Goal: Feedback & Contribution: Leave review/rating

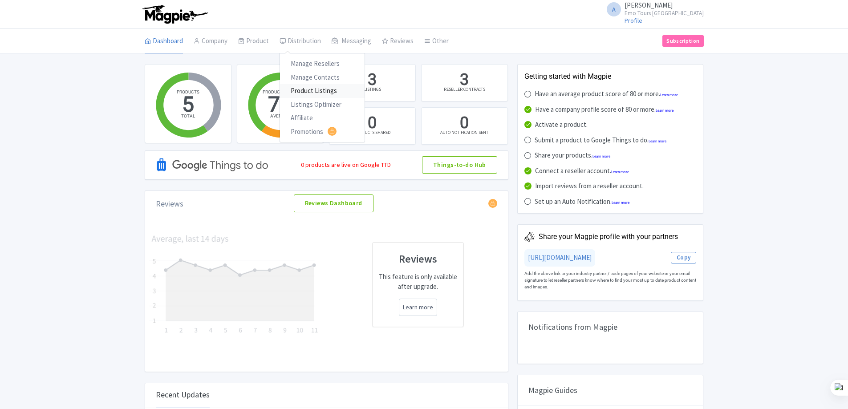
click at [305, 90] on link "Product Listings" at bounding box center [322, 91] width 85 height 14
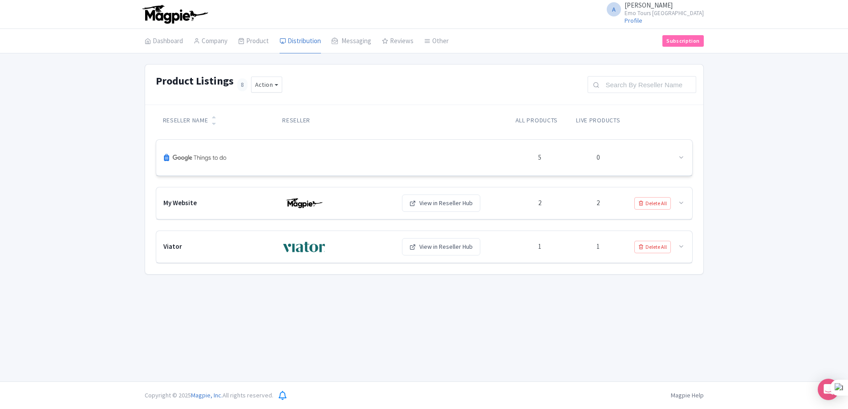
click at [315, 154] on div at bounding box center [337, 157] width 348 height 21
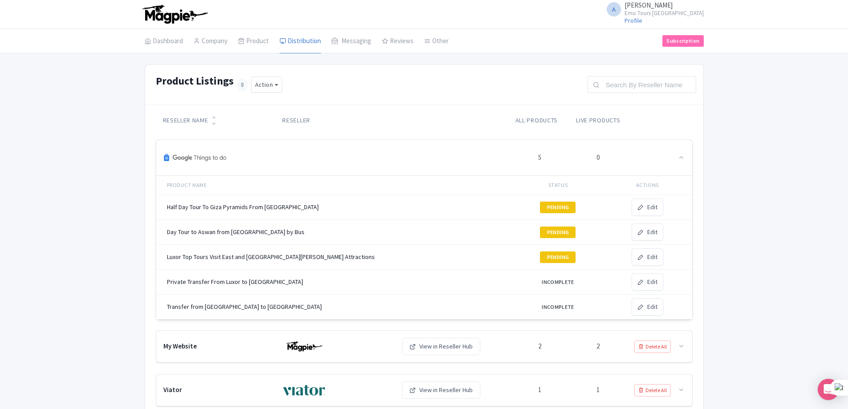
click at [256, 207] on div "Half Day Tour To Giza Pyramids From [GEOGRAPHIC_DATA]" at bounding box center [290, 207] width 247 height 9
click at [259, 205] on div "Half Day Tour To Giza Pyramids From [GEOGRAPHIC_DATA]" at bounding box center [290, 207] width 247 height 9
click at [259, 205] on div "Half Day Tour To Giza Pyramids From Cairo" at bounding box center [290, 207] width 247 height 9
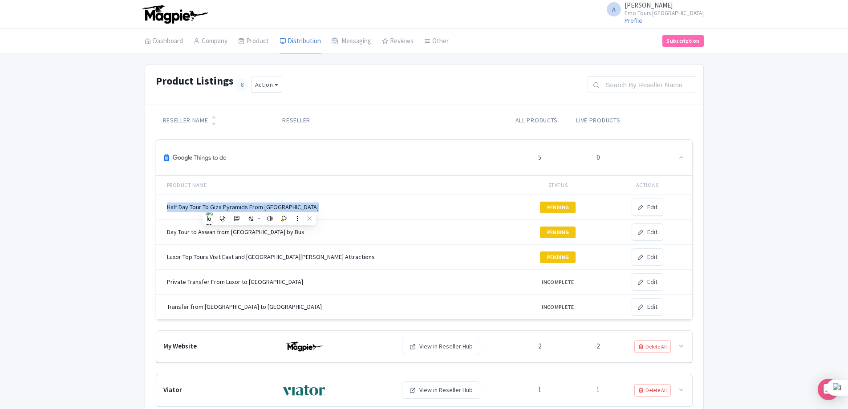
click at [259, 205] on div "Half Day Tour To Giza Pyramids From Cairo" at bounding box center [290, 207] width 247 height 9
drag, startPoint x: 166, startPoint y: 205, endPoint x: 277, endPoint y: 208, distance: 110.9
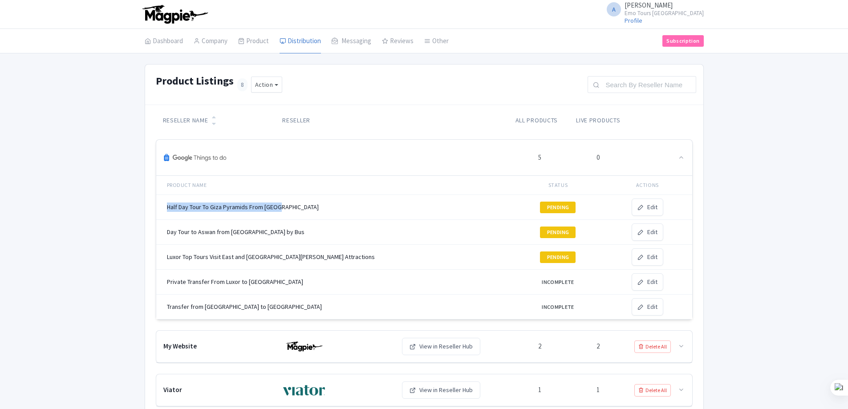
click at [285, 207] on td "Half Day Tour To Giza Pyramids From Cairo" at bounding box center [290, 207] width 268 height 25
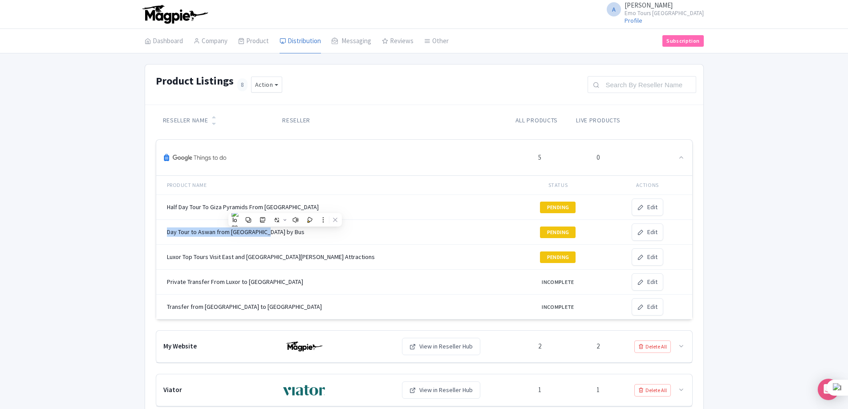
drag, startPoint x: 166, startPoint y: 231, endPoint x: 271, endPoint y: 230, distance: 104.2
click at [271, 230] on div "Day Tour to Aswan from [GEOGRAPHIC_DATA] by Bus" at bounding box center [290, 231] width 247 height 9
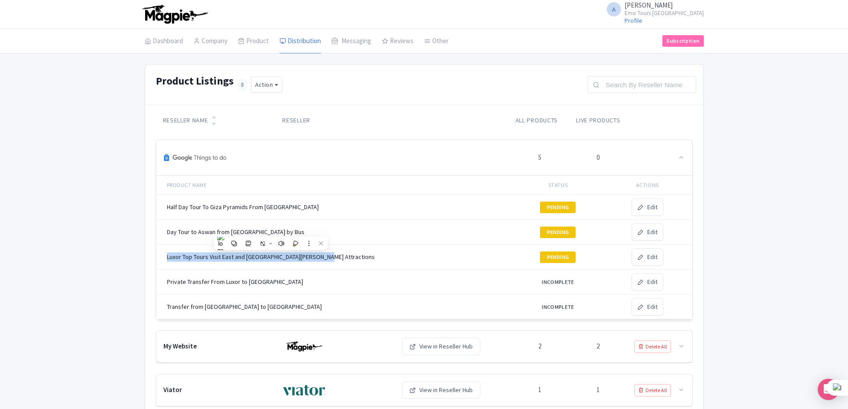
drag, startPoint x: 167, startPoint y: 254, endPoint x: 338, endPoint y: 256, distance: 171.0
click at [338, 256] on div "Luxor Top Tours Visit East and West Nile Banks Attractions" at bounding box center [290, 256] width 247 height 9
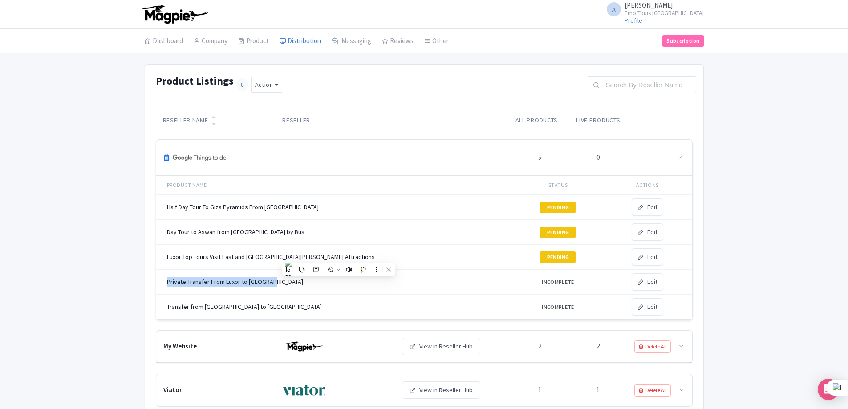
drag, startPoint x: 166, startPoint y: 283, endPoint x: 281, endPoint y: 284, distance: 114.8
click at [281, 284] on div "Private Transfer From Luxor to Hurghada" at bounding box center [290, 281] width 247 height 9
click at [254, 203] on div "Half Day Tour To Giza Pyramids From Cairo" at bounding box center [290, 207] width 247 height 9
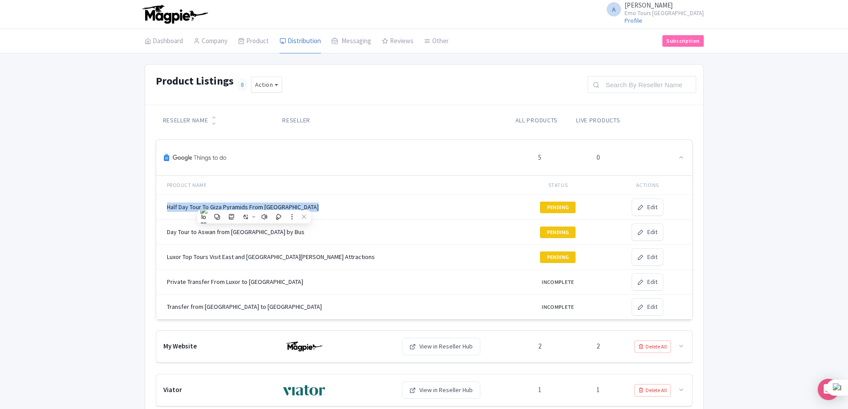
click at [254, 203] on div "Half Day Tour To Giza Pyramids From Cairo" at bounding box center [290, 207] width 247 height 9
click at [214, 121] on icon at bounding box center [214, 124] width 4 height 6
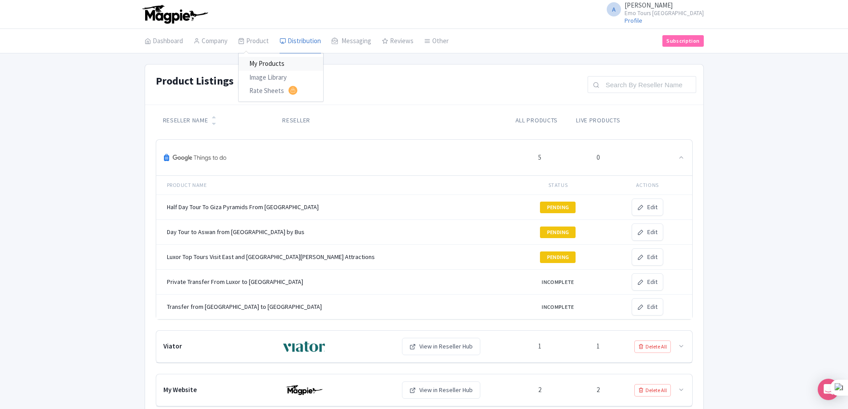
click at [264, 62] on link "My Products" at bounding box center [281, 64] width 85 height 14
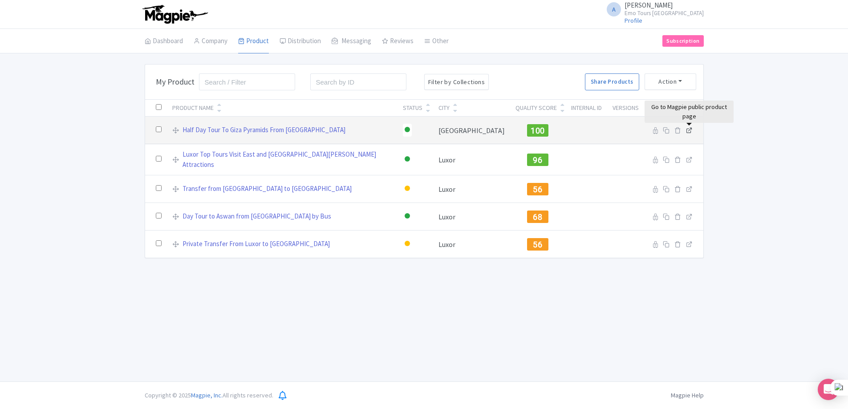
click at [690, 130] on icon at bounding box center [689, 130] width 7 height 7
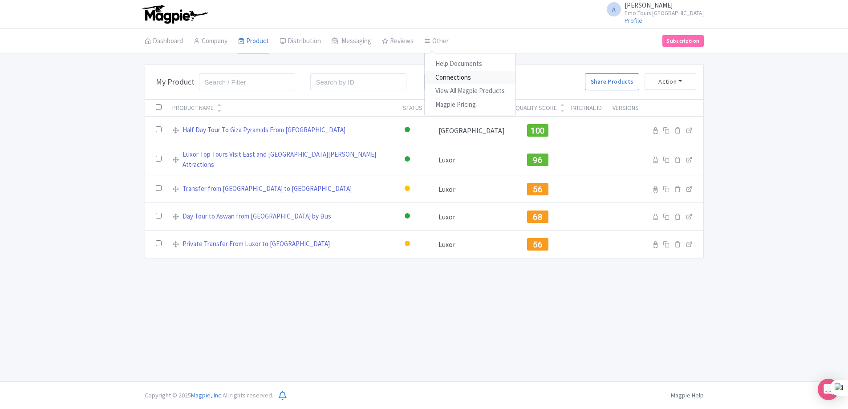
click at [454, 75] on link "Connections" at bounding box center [470, 78] width 91 height 14
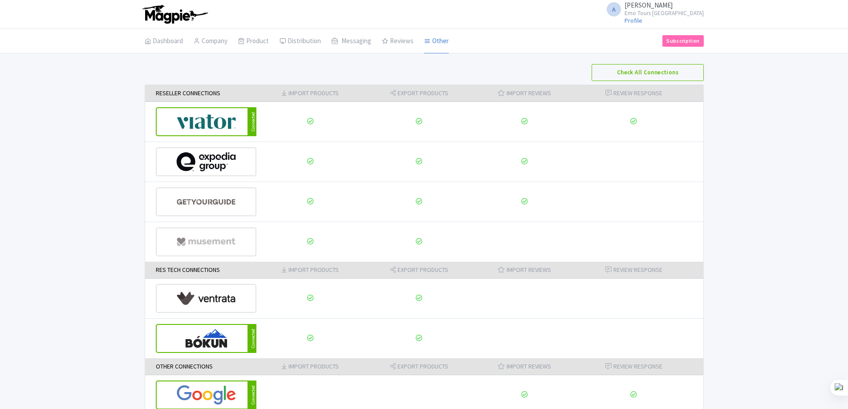
scroll to position [45, 0]
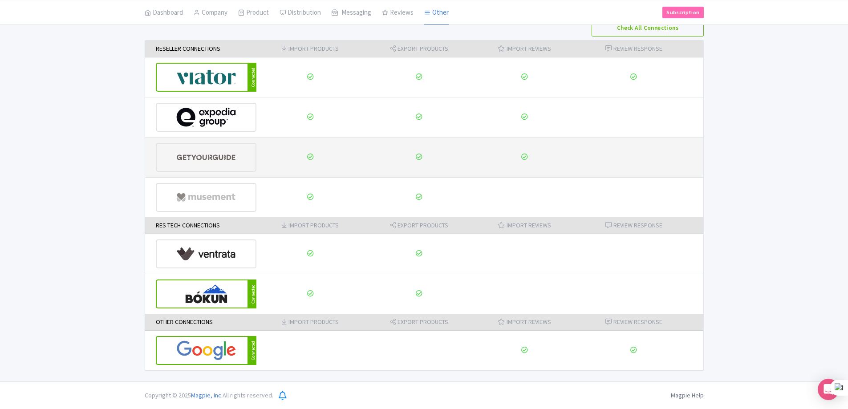
click at [235, 158] on img at bounding box center [206, 157] width 60 height 27
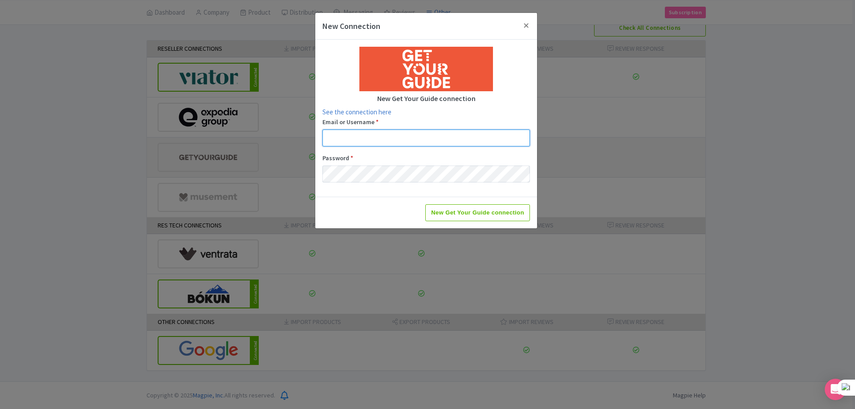
type input "[EMAIL_ADDRESS][DOMAIN_NAME]"
click at [394, 206] on div "New Get Your Guide connection" at bounding box center [426, 213] width 222 height 32
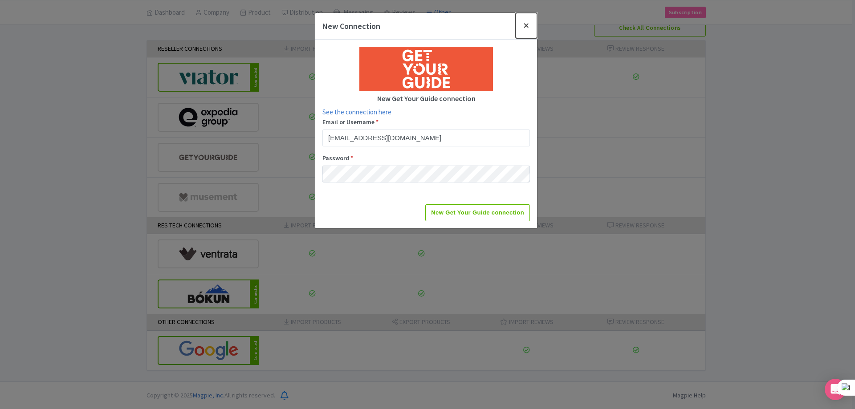
click at [529, 25] on button "Close" at bounding box center [525, 25] width 21 height 25
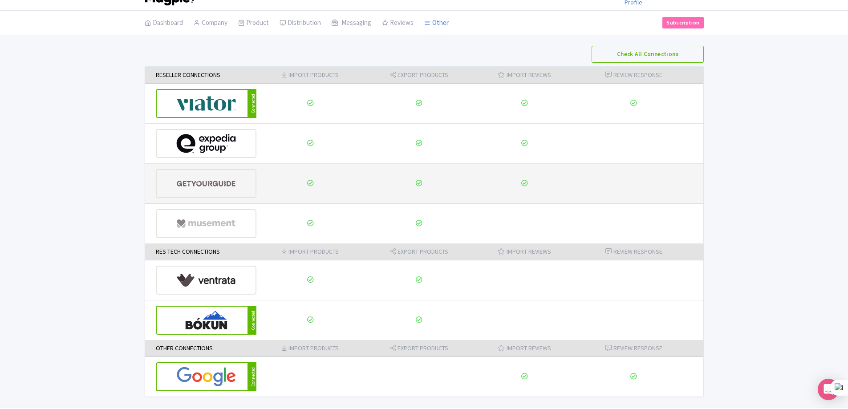
scroll to position [0, 0]
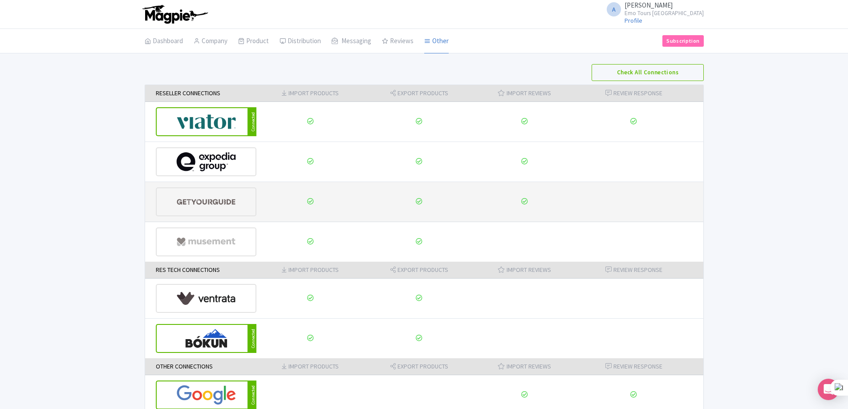
click at [306, 198] on td at bounding box center [310, 202] width 108 height 40
click at [219, 202] on img at bounding box center [206, 201] width 60 height 27
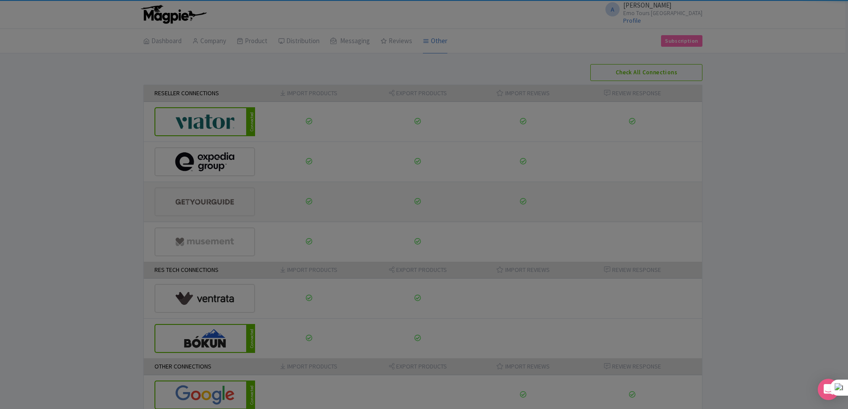
type input "[EMAIL_ADDRESS][DOMAIN_NAME]"
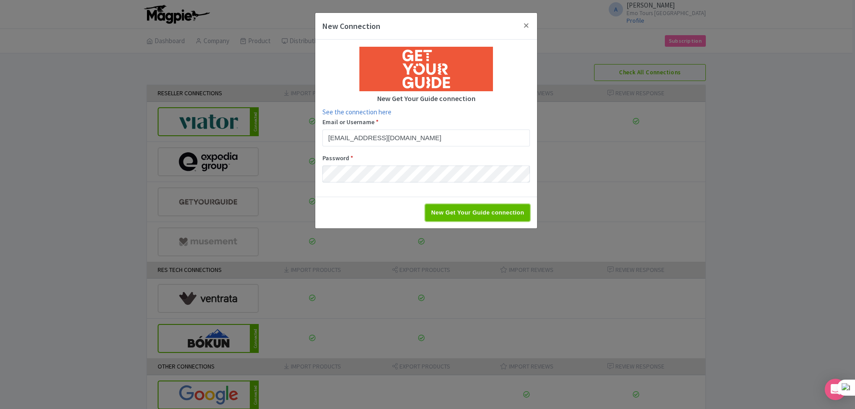
click at [467, 209] on input "New Get Your Guide connection" at bounding box center [477, 212] width 105 height 17
type input "Saving..."
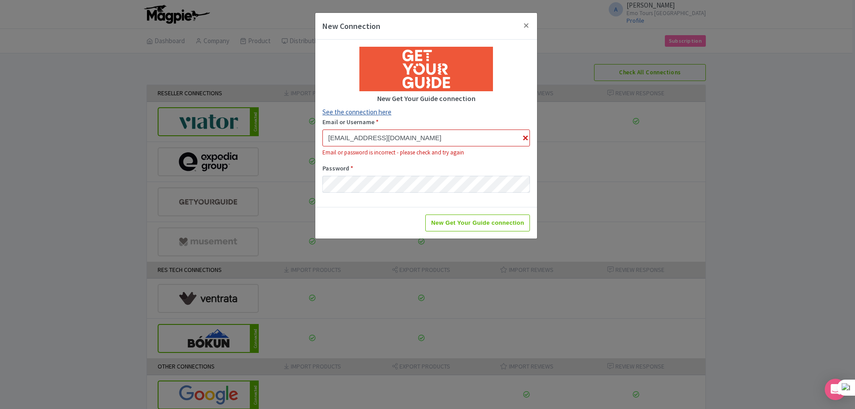
click at [371, 111] on link "See the connection here" at bounding box center [356, 112] width 69 height 8
click at [524, 25] on button "Close" at bounding box center [525, 25] width 21 height 25
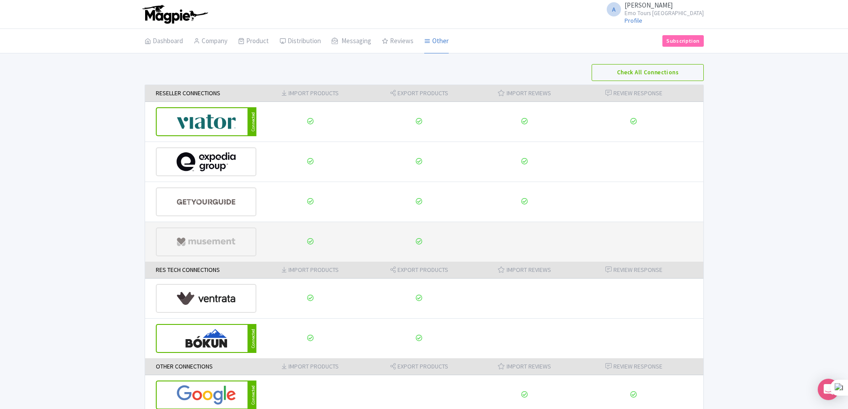
scroll to position [45, 0]
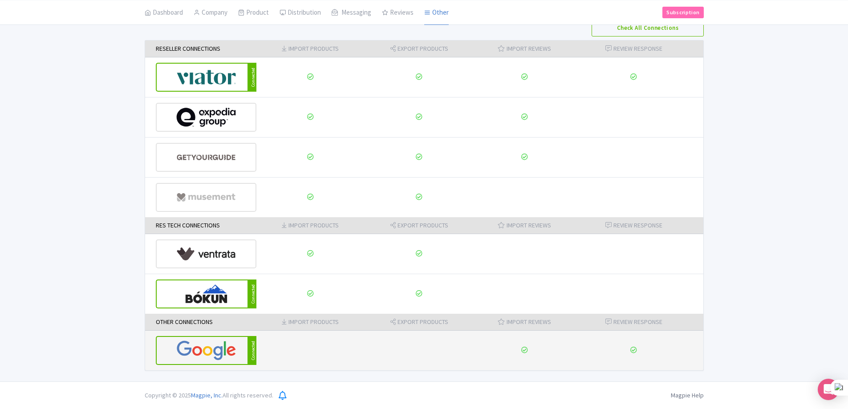
click at [231, 346] on img at bounding box center [206, 350] width 60 height 27
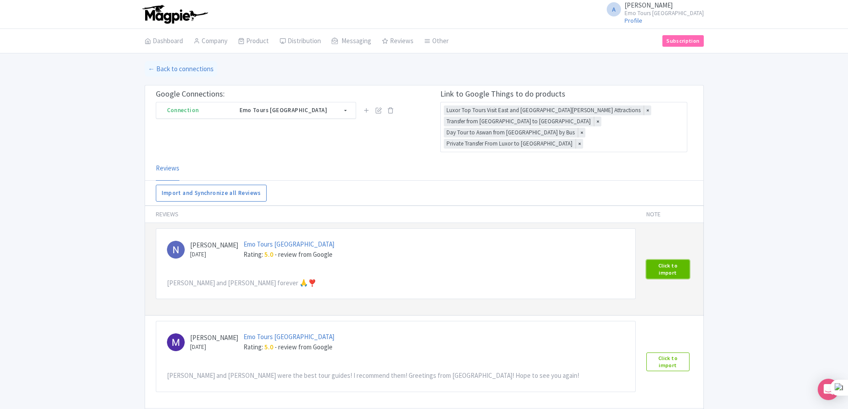
click at [676, 260] on link "Click to import" at bounding box center [667, 269] width 43 height 19
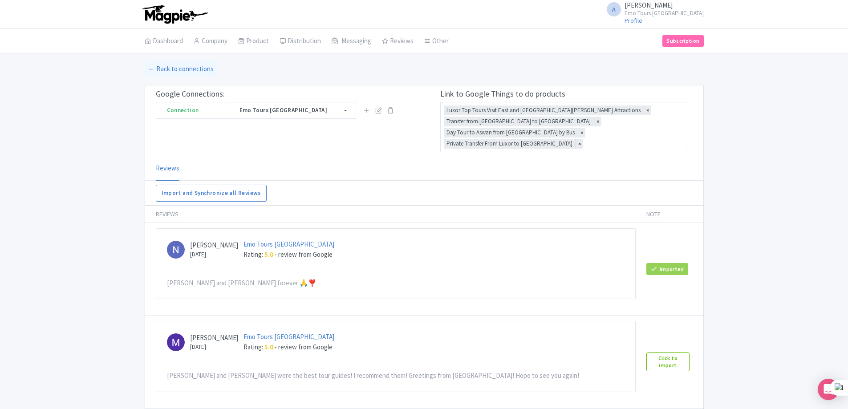
scroll to position [45, 0]
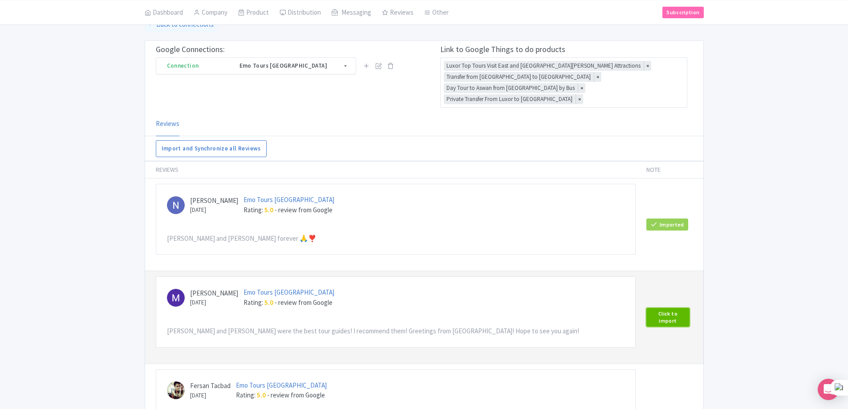
click at [667, 310] on link "Click to import" at bounding box center [667, 317] width 43 height 19
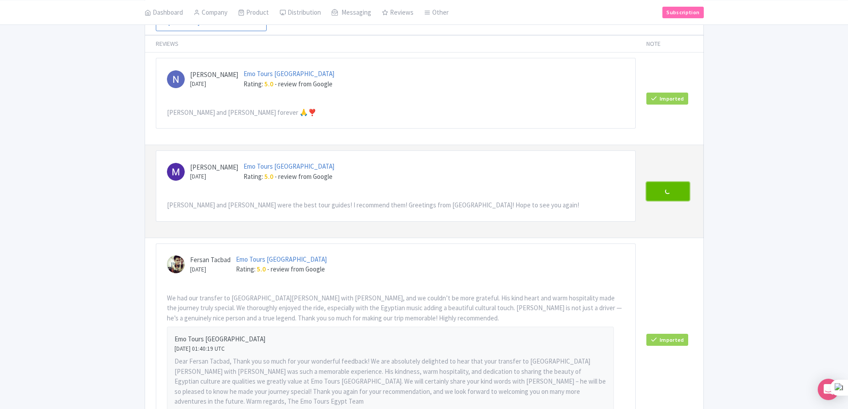
scroll to position [178, 0]
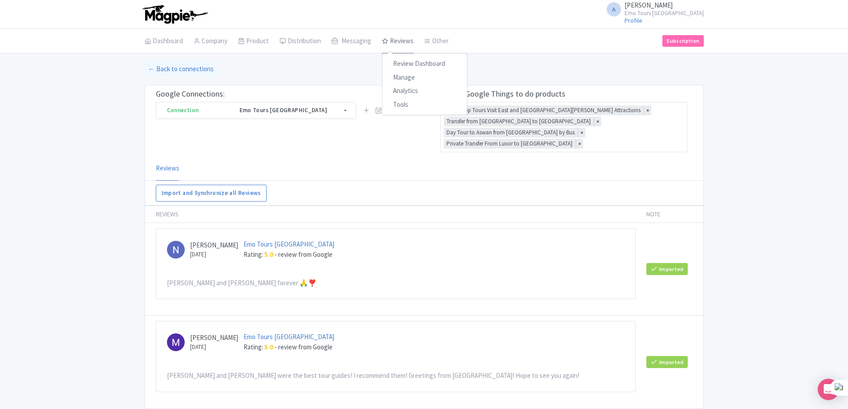
click at [398, 42] on link "Reviews" at bounding box center [398, 41] width 32 height 25
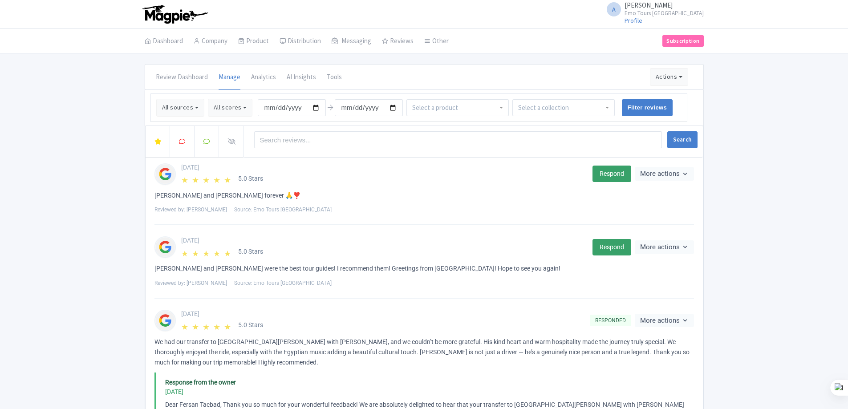
click at [608, 175] on link "Respond" at bounding box center [611, 174] width 39 height 16
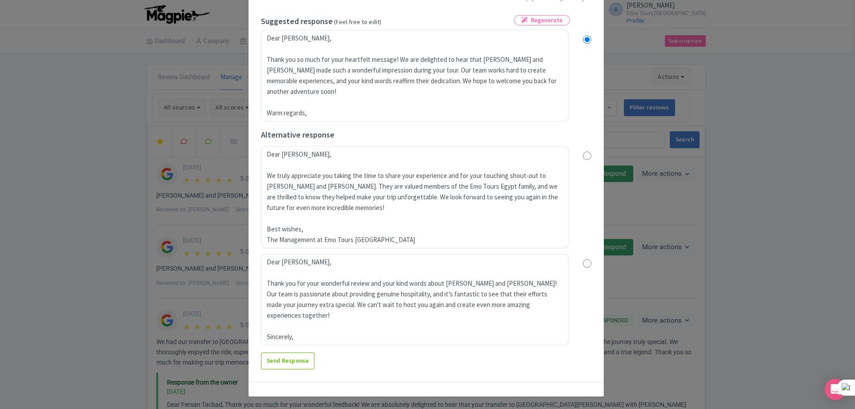
scroll to position [114, 0]
click at [303, 360] on link "Send Response" at bounding box center [287, 360] width 53 height 17
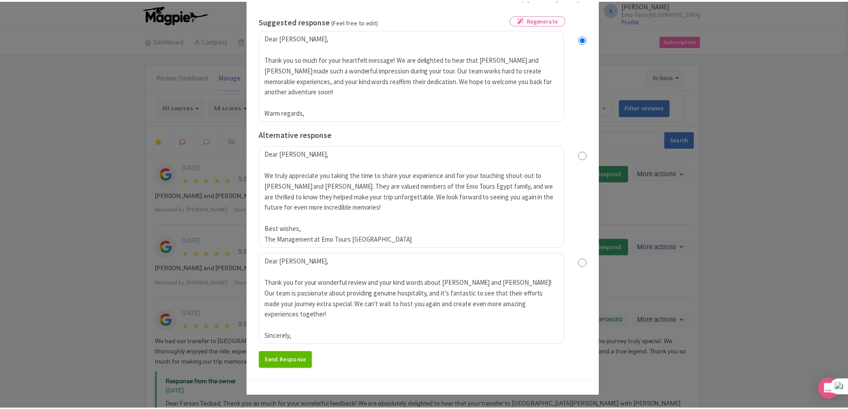
scroll to position [0, 0]
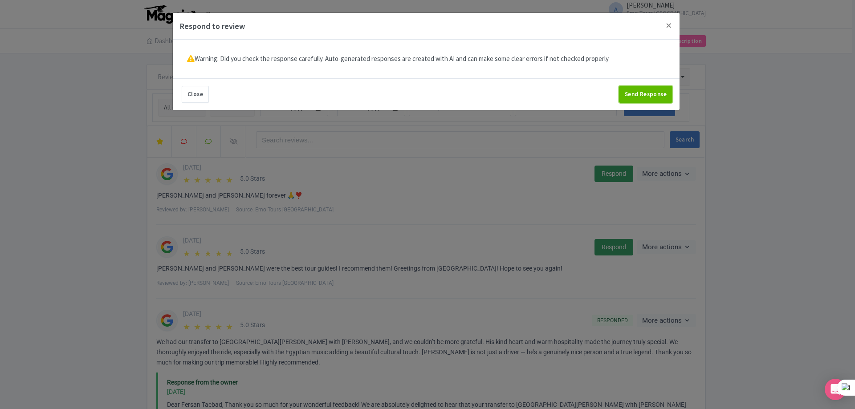
click at [647, 95] on button "Send Response" at bounding box center [645, 94] width 53 height 17
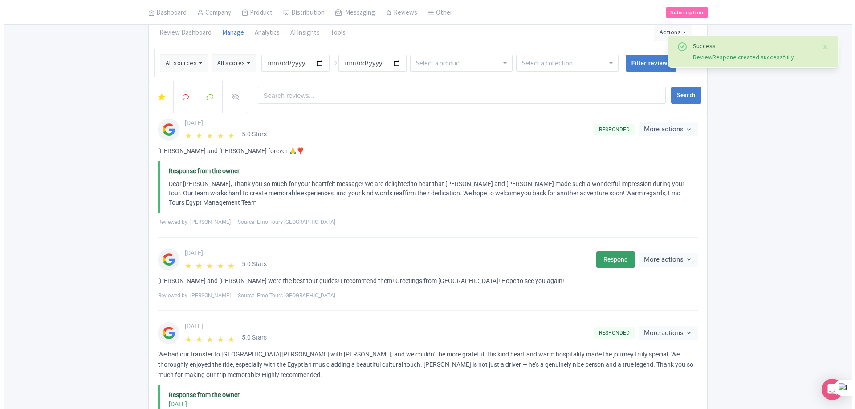
scroll to position [89, 0]
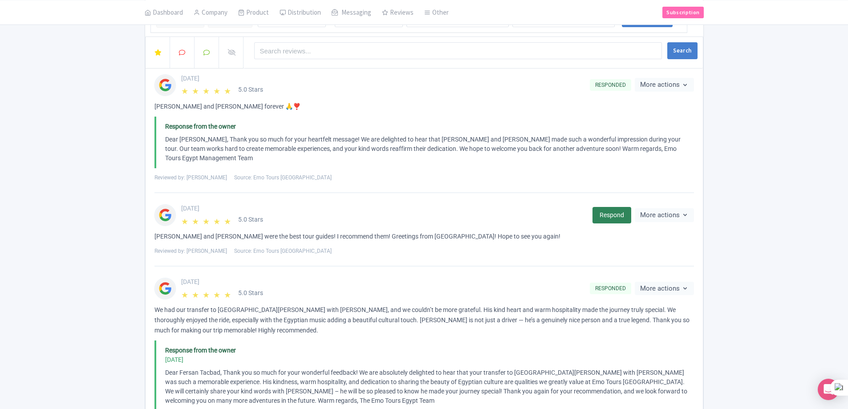
click at [607, 214] on link "Respond" at bounding box center [611, 215] width 39 height 16
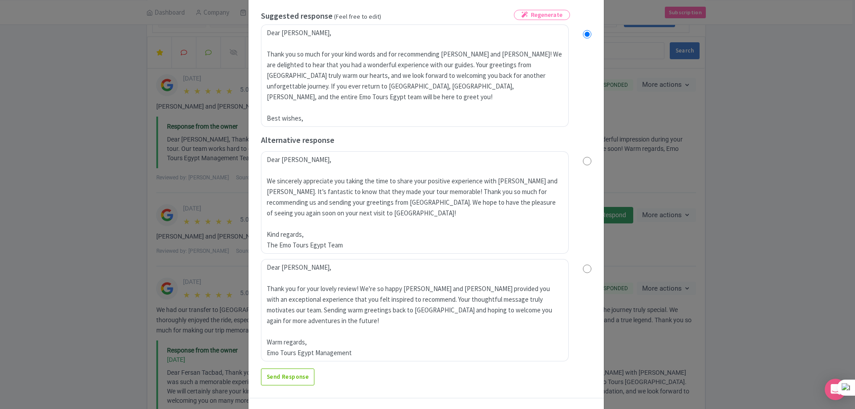
scroll to position [135, 0]
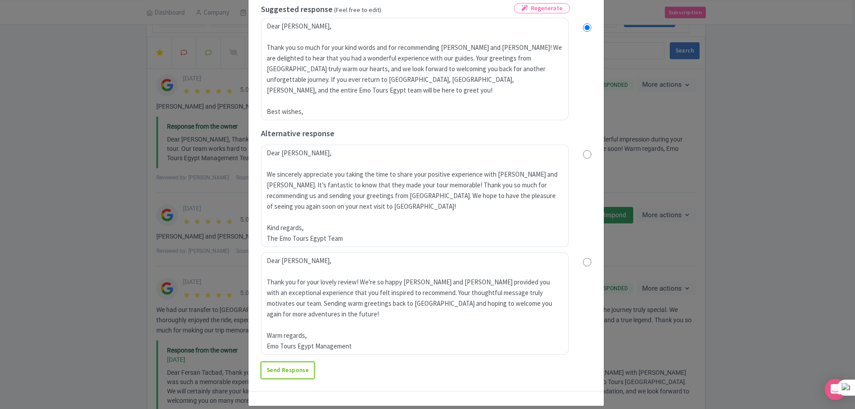
click at [282, 365] on link "Send Response" at bounding box center [287, 370] width 53 height 17
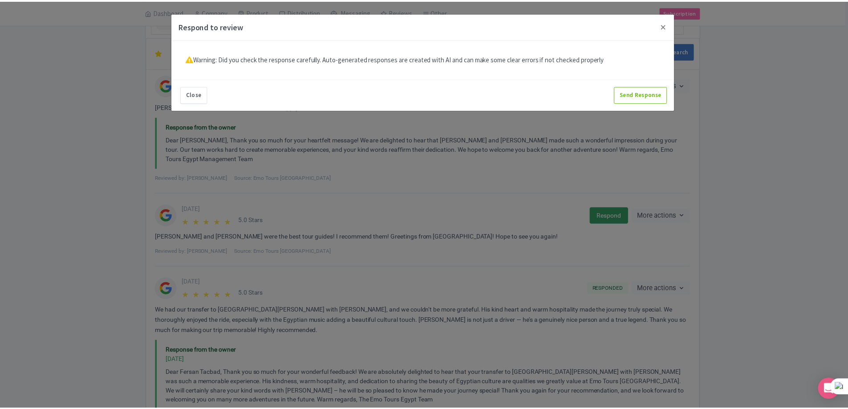
scroll to position [0, 0]
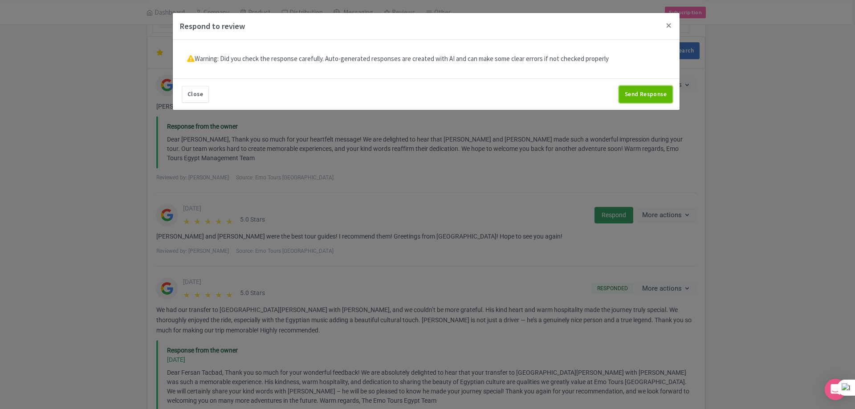
click at [652, 98] on button "Send Response" at bounding box center [645, 94] width 53 height 17
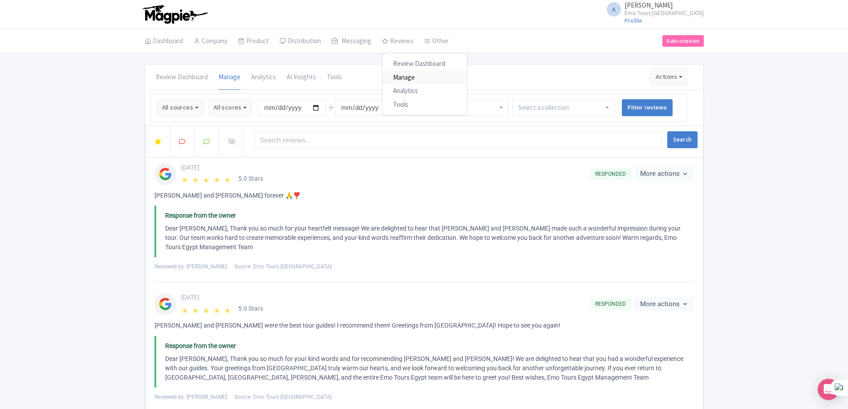
click at [399, 75] on link "Manage" at bounding box center [424, 78] width 85 height 14
click at [194, 107] on button "All sources" at bounding box center [180, 108] width 48 height 18
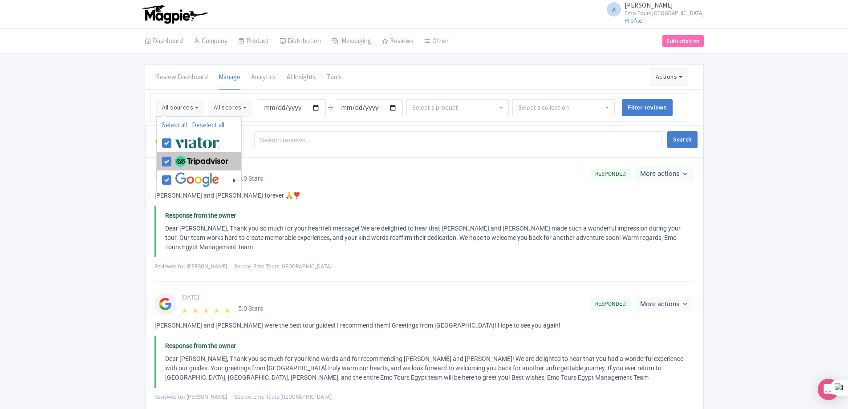
click at [180, 162] on img at bounding box center [201, 162] width 53 height 12
click at [178, 160] on input "checkbox" at bounding box center [176, 157] width 6 height 6
checkbox input "false"
click at [180, 146] on img at bounding box center [197, 142] width 45 height 15
click at [178, 141] on input "checkbox" at bounding box center [176, 138] width 6 height 6
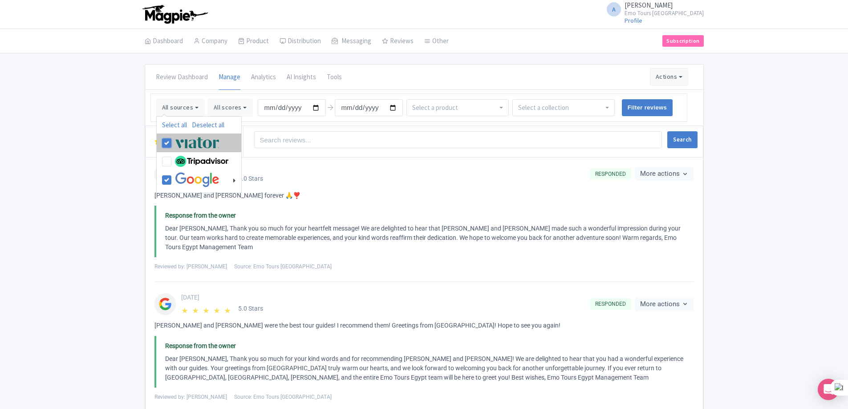
checkbox input "false"
click at [687, 143] on button "Search" at bounding box center [682, 139] width 30 height 17
